Goal: Information Seeking & Learning: Check status

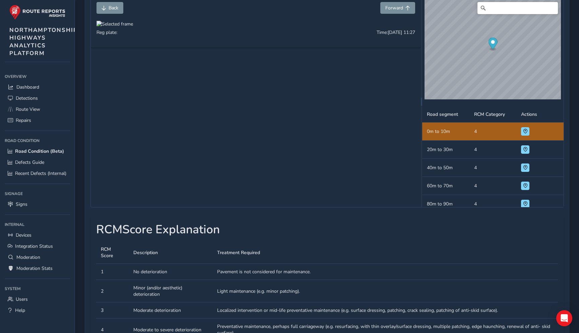
scroll to position [98, 0]
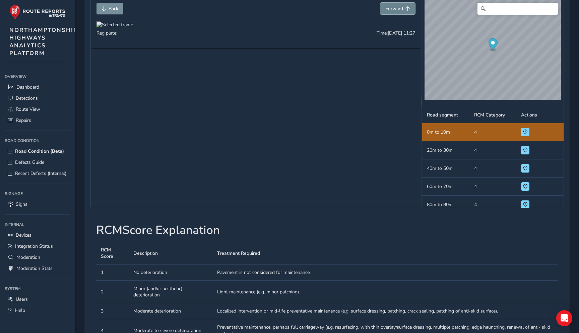
click at [387, 9] on span "Forward" at bounding box center [394, 8] width 18 height 6
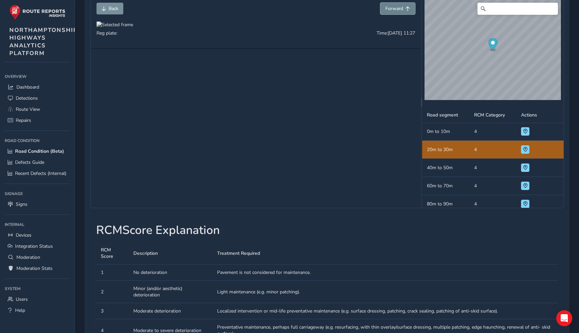
click at [387, 9] on span "Forward" at bounding box center [394, 8] width 18 height 6
click at [388, 9] on span "Forward" at bounding box center [394, 8] width 18 height 6
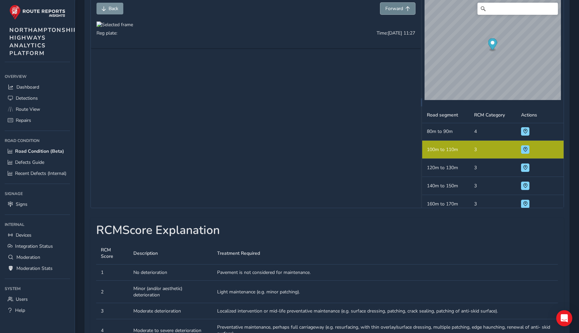
click at [388, 9] on span "Forward" at bounding box center [394, 8] width 18 height 6
click at [111, 12] on button "Back" at bounding box center [110, 9] width 27 height 12
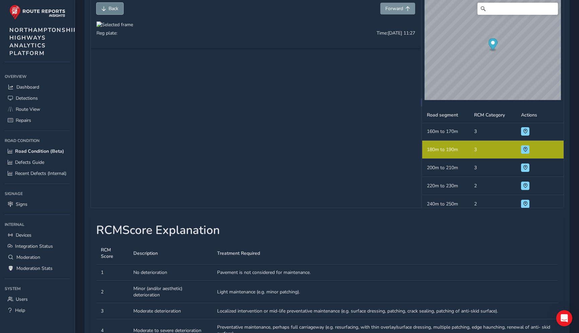
scroll to position [109, 0]
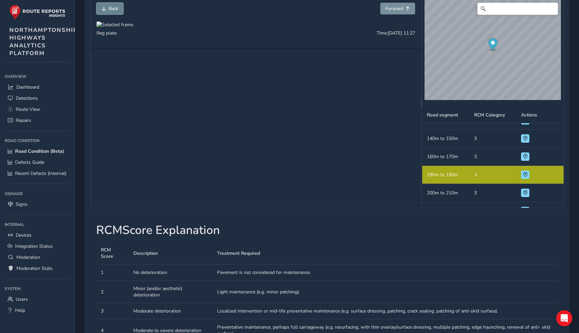
click at [111, 12] on button "Back" at bounding box center [110, 9] width 27 height 12
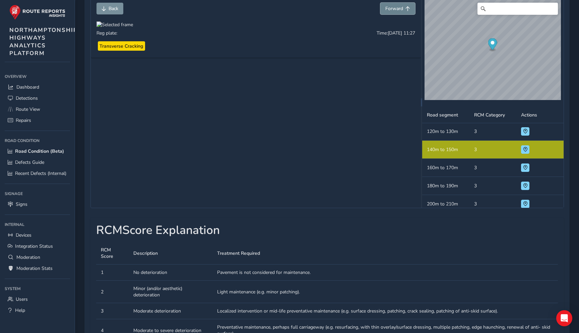
click at [401, 10] on span "Forward" at bounding box center [394, 8] width 18 height 6
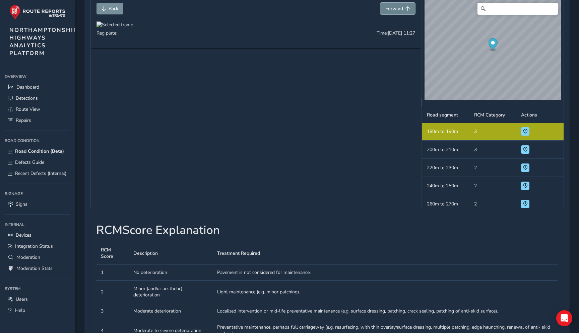
click at [401, 10] on span "Forward" at bounding box center [394, 8] width 18 height 6
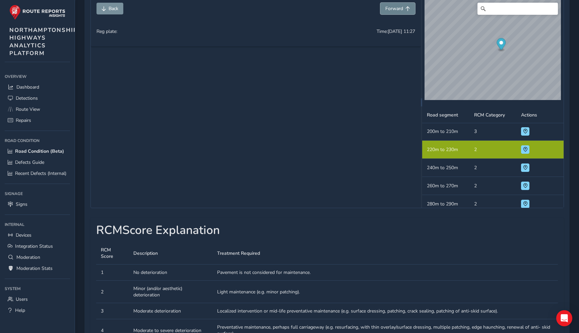
click at [401, 10] on span "Forward" at bounding box center [394, 8] width 18 height 6
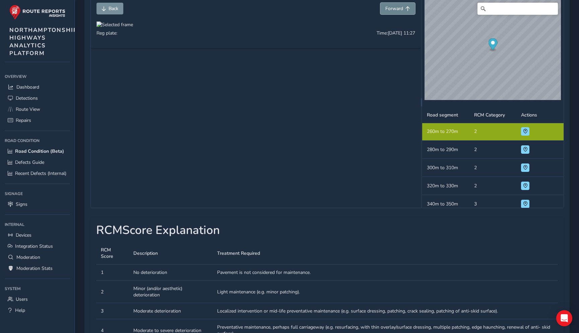
click at [401, 10] on span "Forward" at bounding box center [394, 8] width 18 height 6
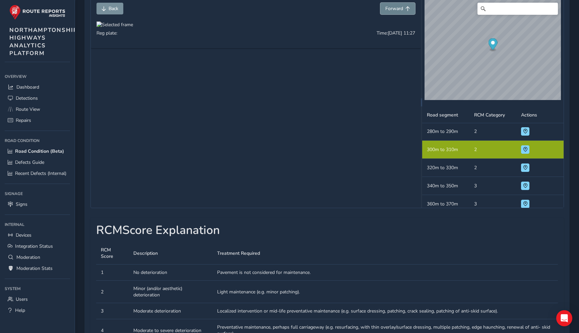
click at [401, 10] on span "Forward" at bounding box center [394, 8] width 18 height 6
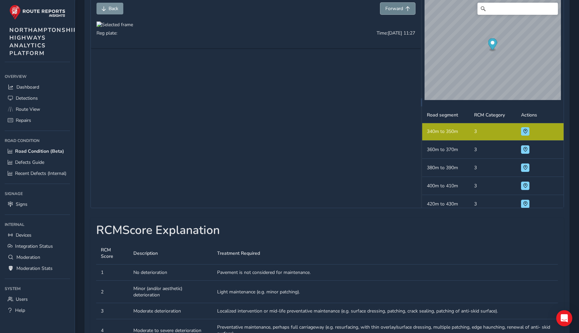
click at [401, 10] on span "Forward" at bounding box center [394, 8] width 18 height 6
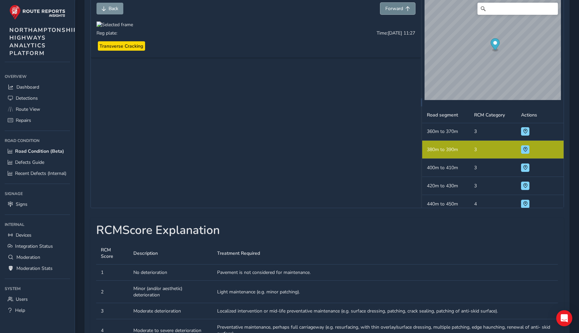
click at [401, 10] on span "Forward" at bounding box center [394, 8] width 18 height 6
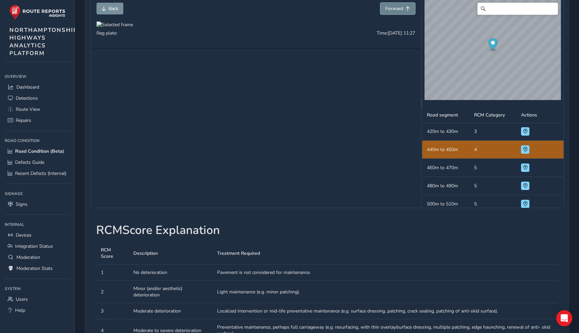
click at [401, 10] on span "Forward" at bounding box center [394, 8] width 18 height 6
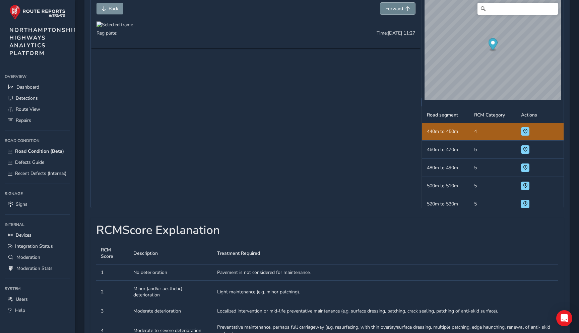
click at [401, 10] on span "Forward" at bounding box center [394, 8] width 18 height 6
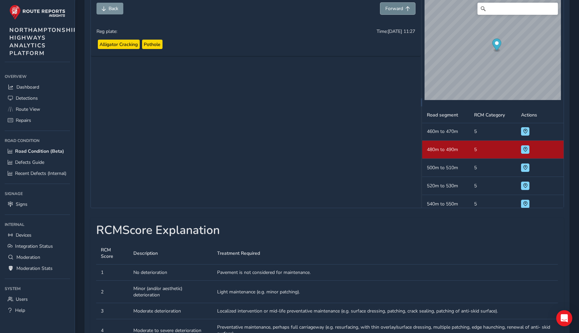
click at [401, 10] on span "Forward" at bounding box center [394, 8] width 18 height 6
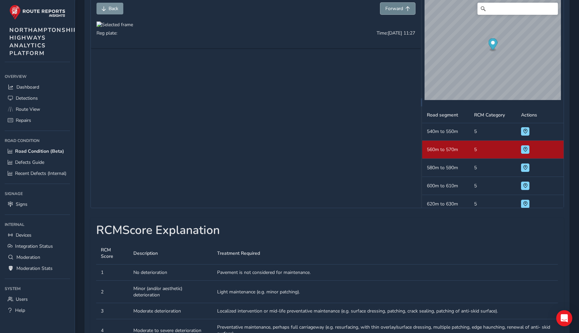
click at [401, 10] on span "Forward" at bounding box center [394, 8] width 18 height 6
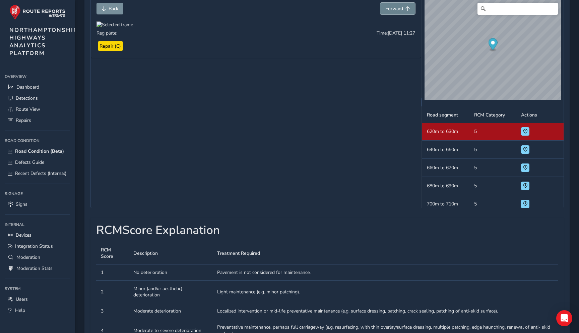
click at [401, 10] on span "Forward" at bounding box center [394, 8] width 18 height 6
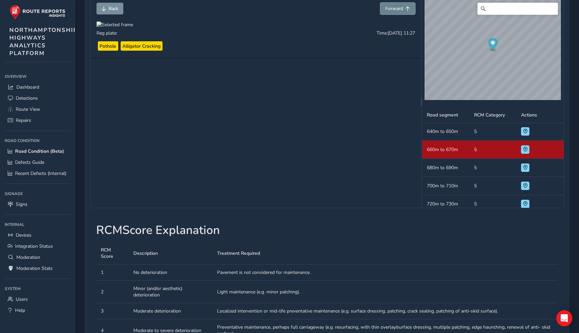
click at [401, 10] on span "Forward" at bounding box center [394, 8] width 18 height 6
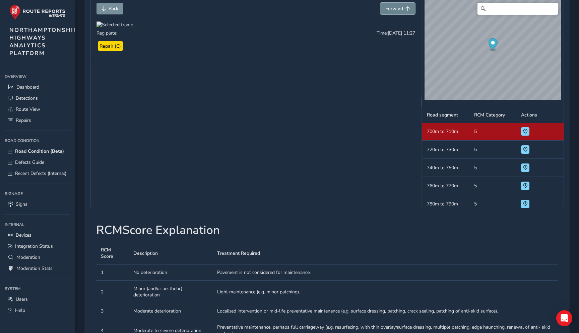
click at [401, 10] on span "Forward" at bounding box center [394, 8] width 18 height 6
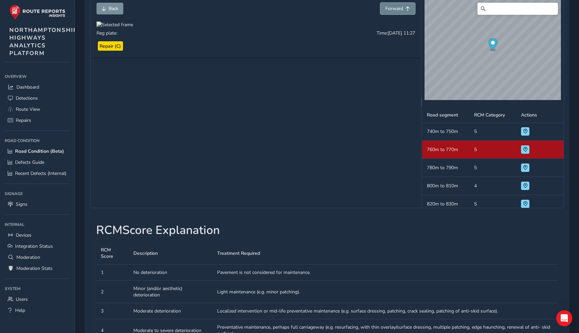
click at [401, 10] on span "Forward" at bounding box center [394, 8] width 18 height 6
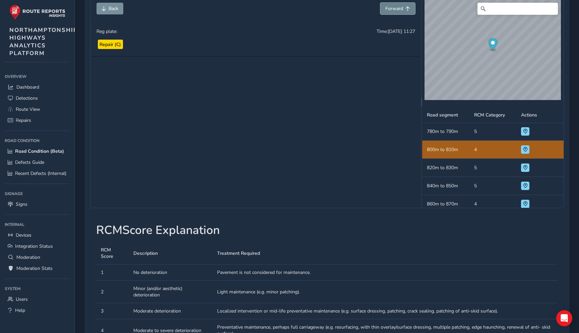
click at [401, 10] on span "Forward" at bounding box center [394, 8] width 18 height 6
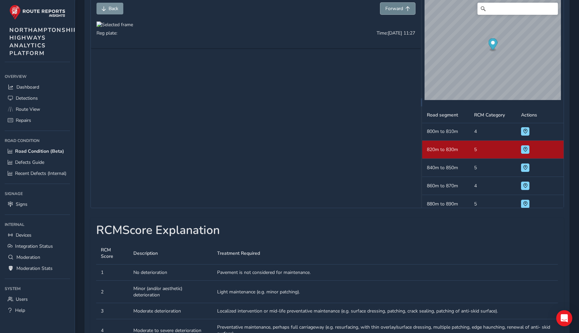
click at [401, 10] on span "Forward" at bounding box center [394, 8] width 18 height 6
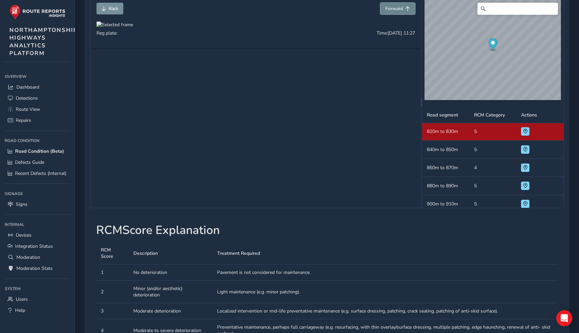
click at [401, 10] on span "Forward" at bounding box center [394, 8] width 18 height 6
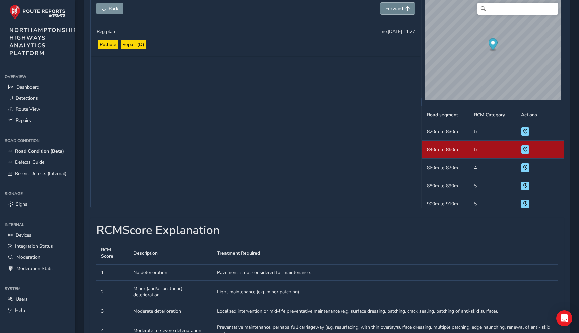
click at [401, 10] on span "Forward" at bounding box center [394, 8] width 18 height 6
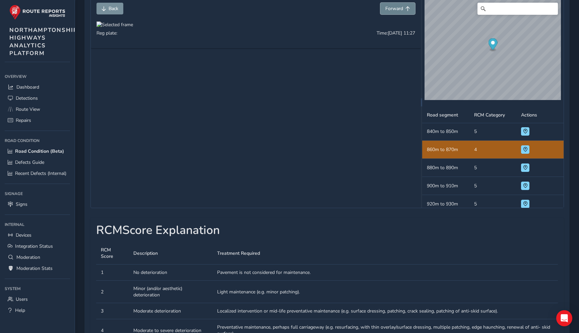
click at [401, 10] on span "Forward" at bounding box center [394, 8] width 18 height 6
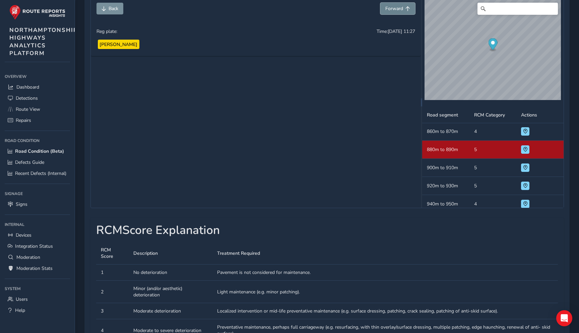
click at [401, 10] on span "Forward" at bounding box center [394, 8] width 18 height 6
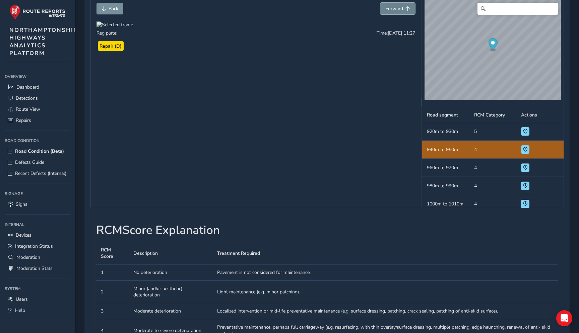
click at [401, 10] on span "Forward" at bounding box center [394, 8] width 18 height 6
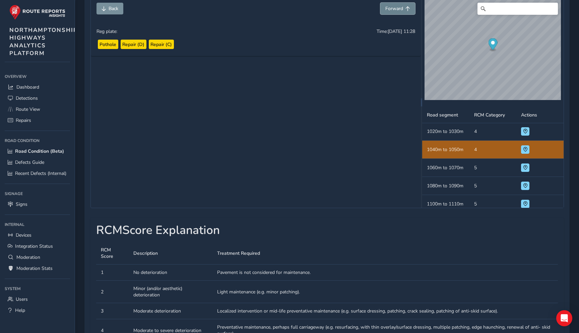
click at [401, 10] on span "Forward" at bounding box center [394, 8] width 18 height 6
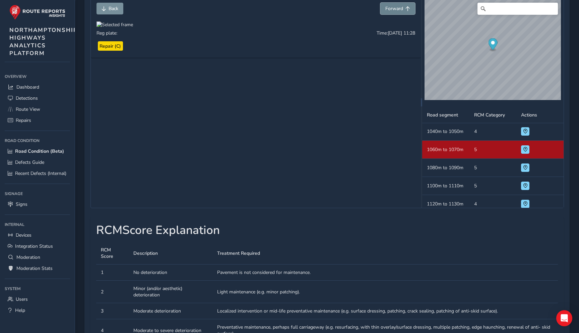
click at [401, 10] on span "Forward" at bounding box center [394, 8] width 18 height 6
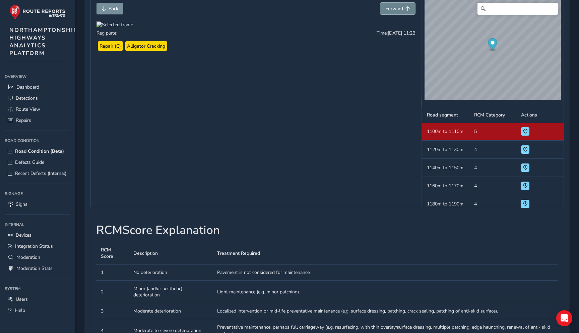
click at [401, 10] on span "Forward" at bounding box center [394, 8] width 18 height 6
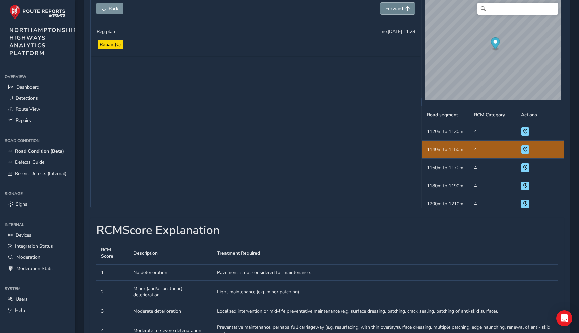
click at [401, 10] on span "Forward" at bounding box center [394, 8] width 18 height 6
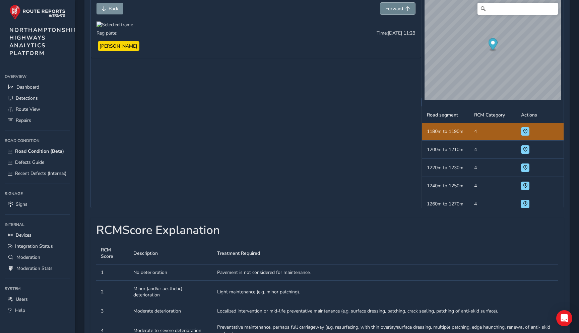
click at [401, 10] on span "Forward" at bounding box center [394, 8] width 18 height 6
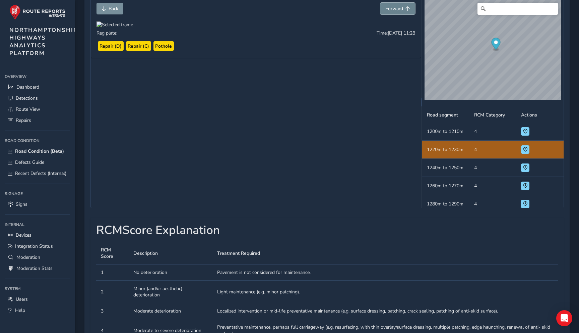
click at [401, 10] on span "Forward" at bounding box center [394, 8] width 18 height 6
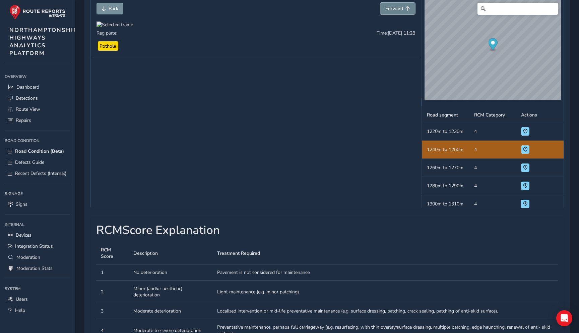
click at [401, 10] on span "Forward" at bounding box center [394, 8] width 18 height 6
click at [112, 15] on div "Back Forward" at bounding box center [256, 12] width 319 height 19
click at [112, 13] on button "Back" at bounding box center [110, 9] width 27 height 12
